Goal: Task Accomplishment & Management: Use online tool/utility

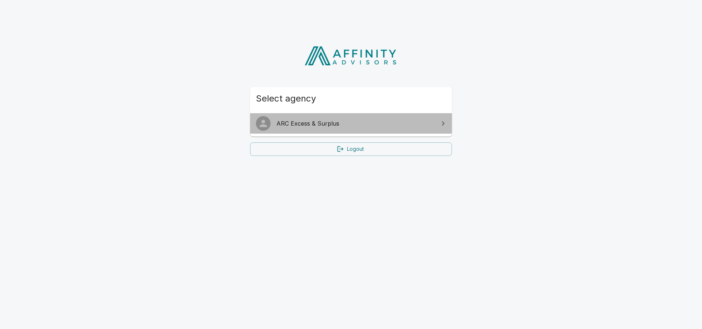
click at [329, 117] on link "ARC Excess & Surplus" at bounding box center [351, 123] width 202 height 20
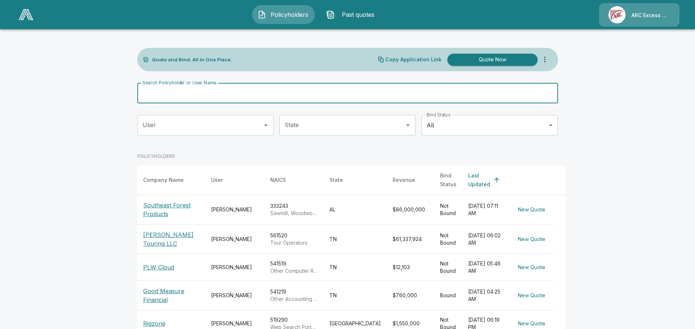
click at [238, 95] on input "Search Policyholder or User Name" at bounding box center [343, 93] width 413 height 20
type input "*********"
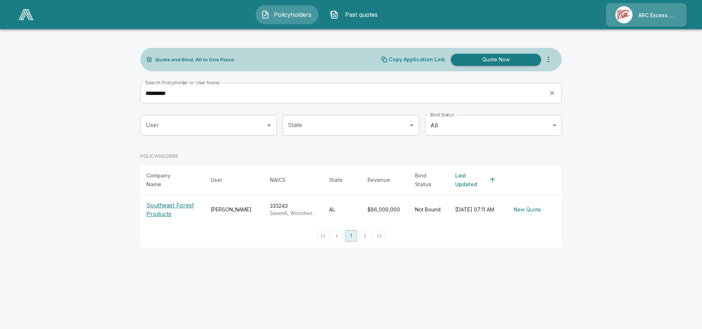
click at [169, 203] on p "Southeast Forest Products" at bounding box center [172, 210] width 53 height 18
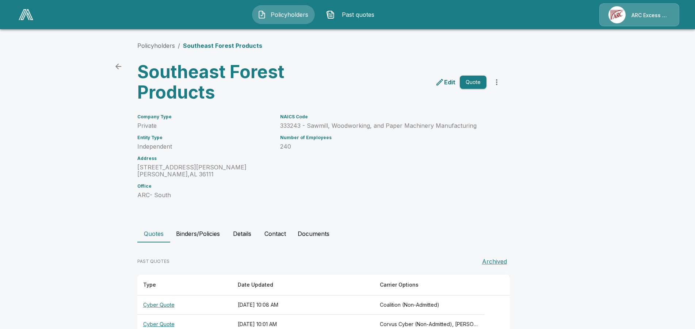
scroll to position [19, 0]
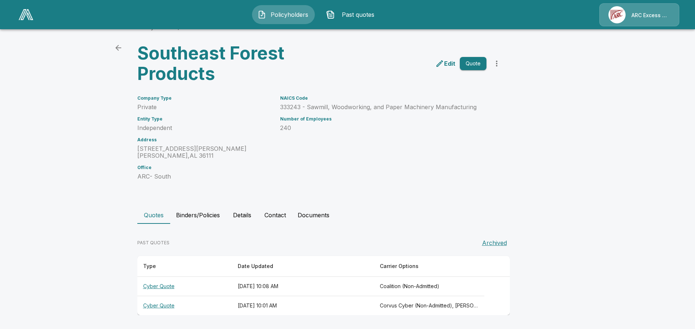
click at [173, 285] on th "Cyber Quote" at bounding box center [184, 286] width 95 height 19
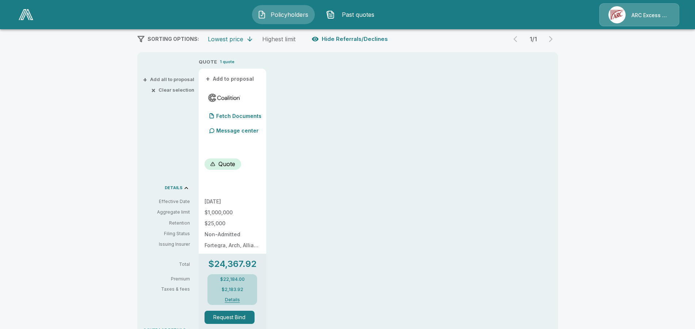
scroll to position [19, 0]
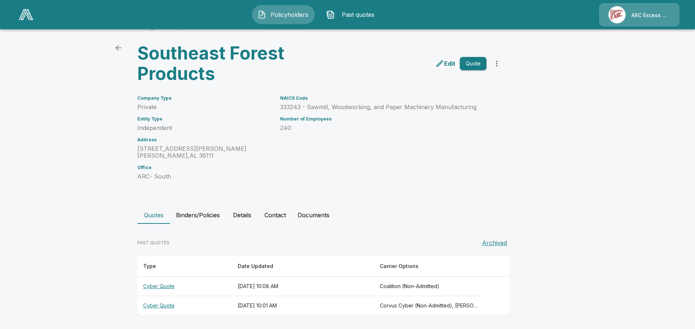
click at [163, 306] on th "Cyber Quote" at bounding box center [184, 305] width 95 height 19
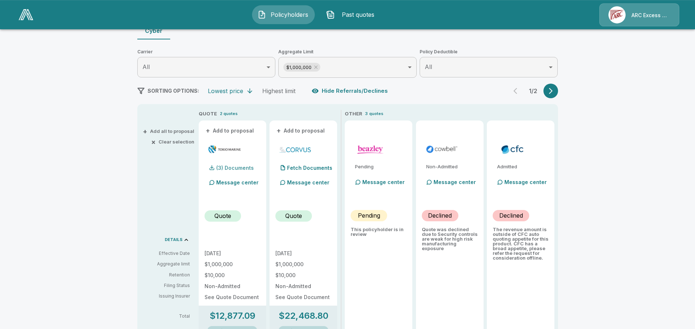
scroll to position [130, 0]
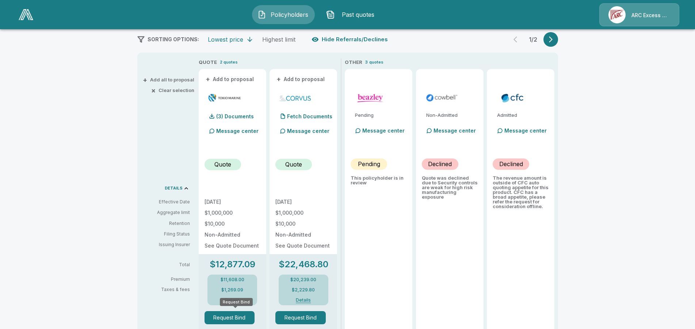
click at [236, 316] on button "Request Bind" at bounding box center [230, 317] width 50 height 13
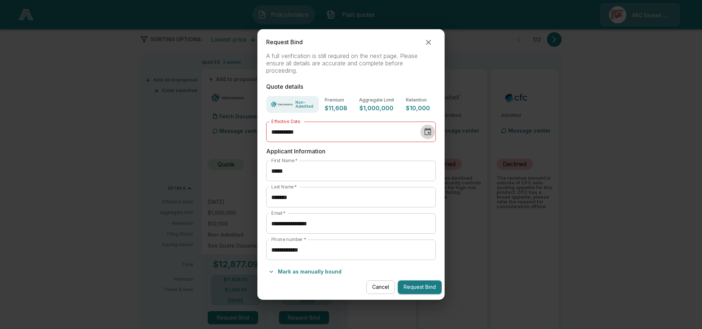
click at [429, 132] on icon "Choose date, selected date is Sep 1, 2025" at bounding box center [427, 131] width 7 height 7
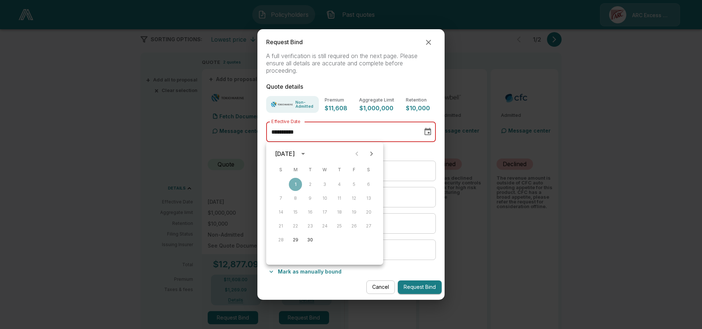
click at [371, 153] on icon "Next month" at bounding box center [371, 153] width 9 height 9
click at [341, 184] on button "2" at bounding box center [339, 184] width 13 height 13
type input "**********"
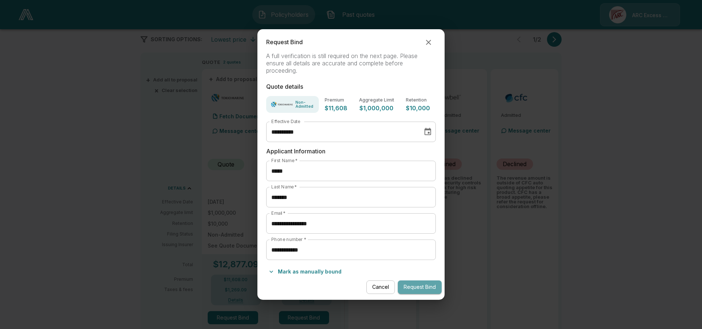
click at [422, 289] on button "Request Bind" at bounding box center [420, 288] width 44 height 14
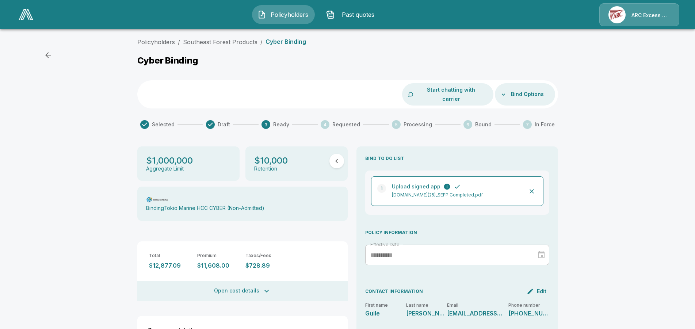
scroll to position [151, 0]
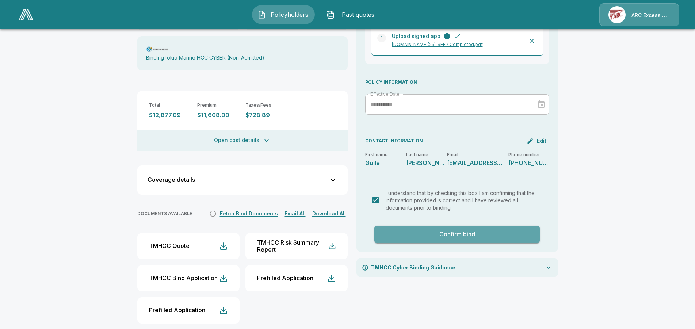
click at [440, 229] on button "Confirm bind" at bounding box center [458, 235] width 166 height 18
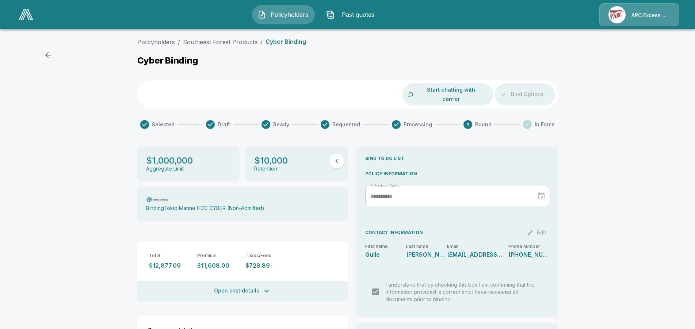
scroll to position [86, 0]
